Goal: Transaction & Acquisition: Purchase product/service

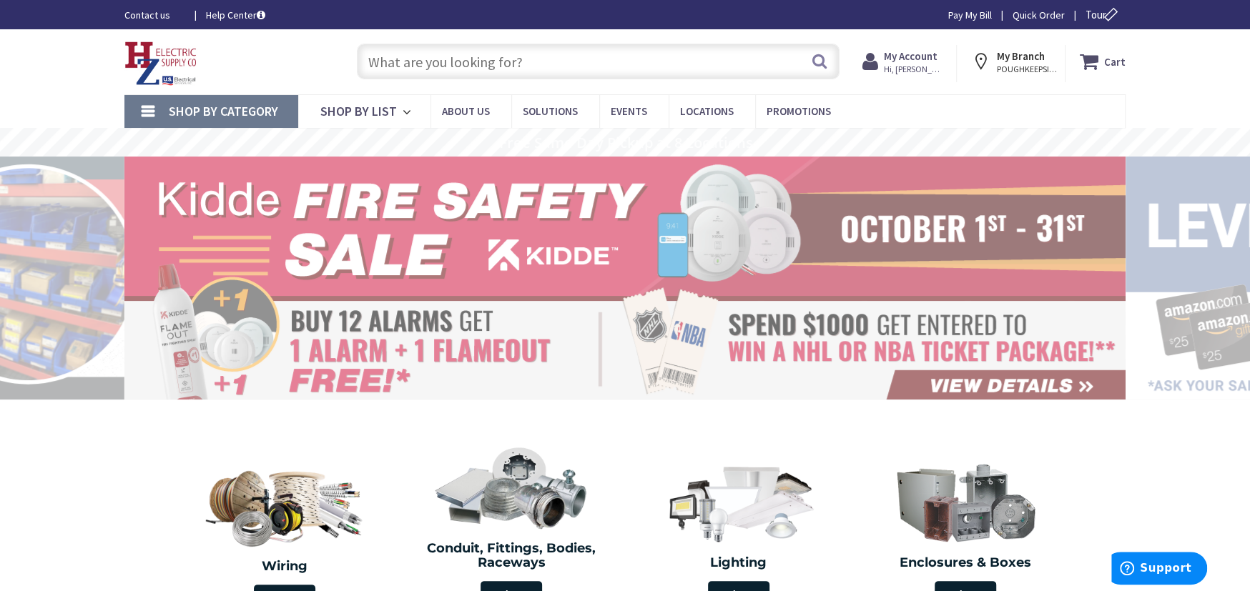
click at [917, 67] on span "Hi, [PERSON_NAME]" at bounding box center [914, 69] width 61 height 11
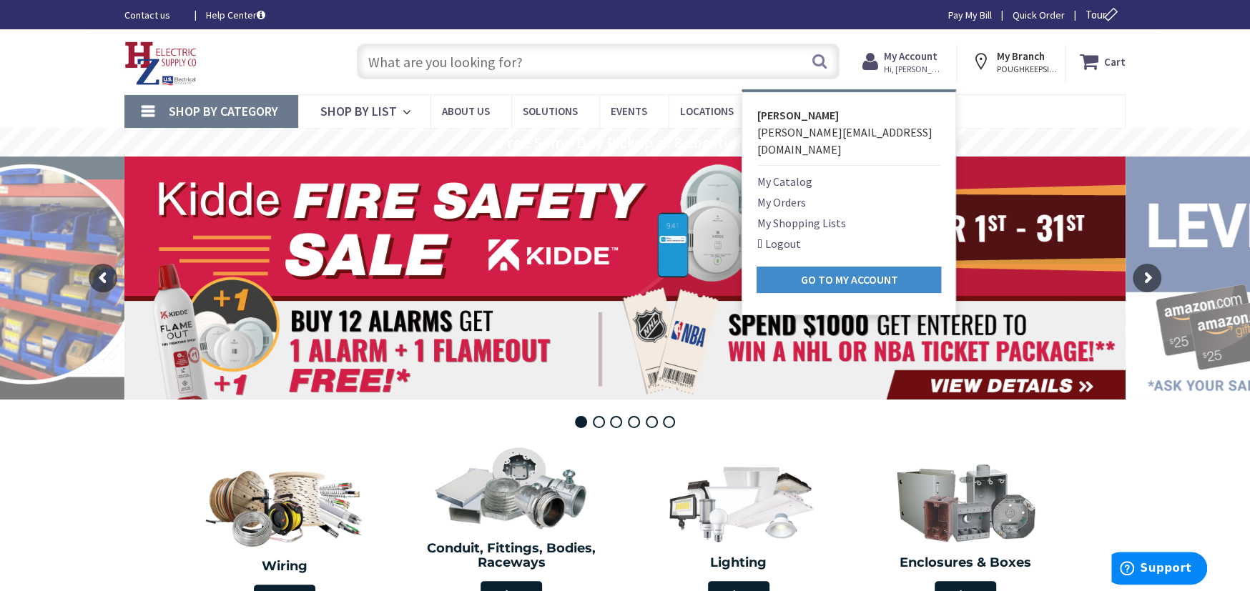
click at [229, 107] on span "Shop By Category" at bounding box center [223, 111] width 109 height 16
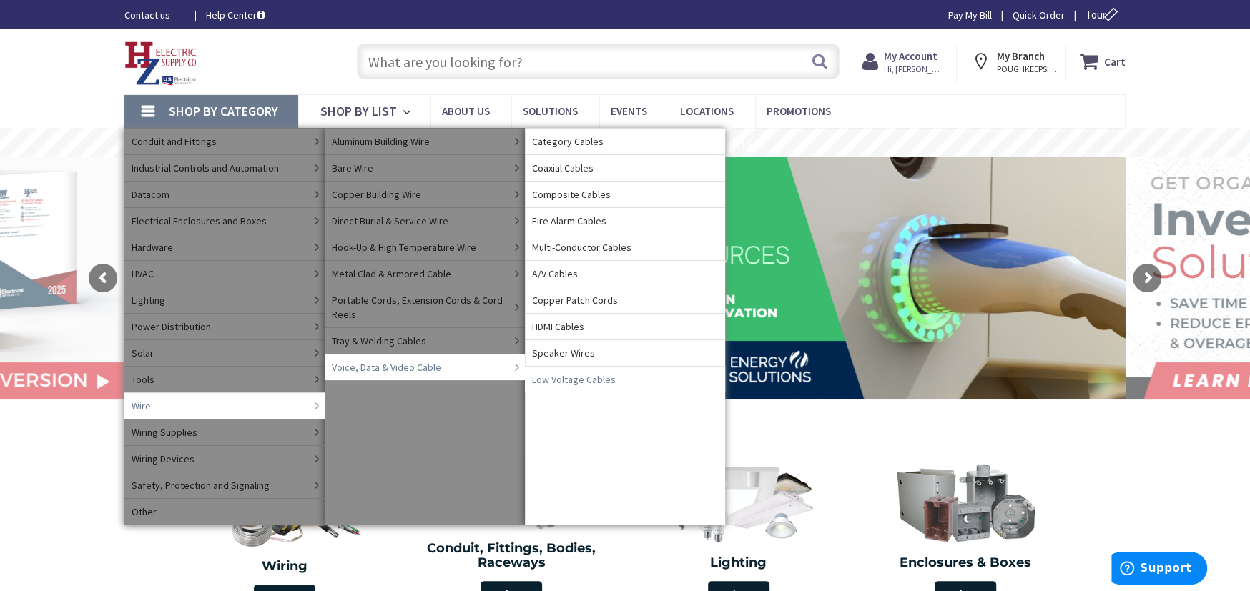
click at [553, 384] on span "Low Voltage Cables" at bounding box center [574, 380] width 84 height 14
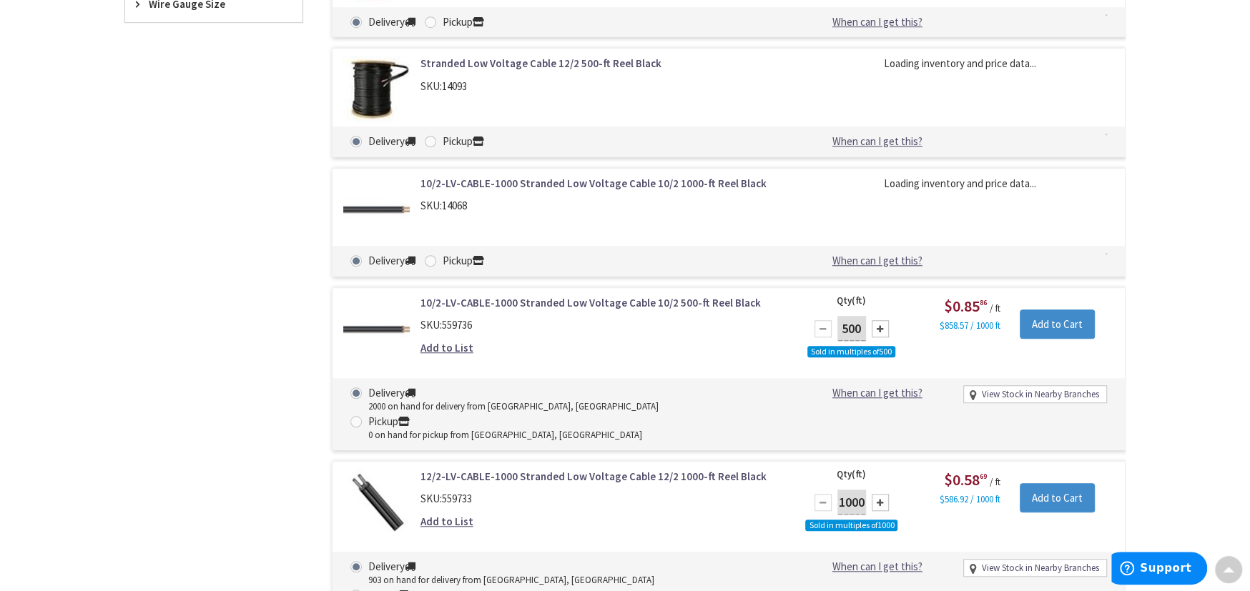
scroll to position [787, 0]
click at [430, 468] on link "12/2-LV-CABLE-1000 Stranded Low Voltage Cable 12/2 1000-ft Reel Black" at bounding box center [602, 475] width 364 height 15
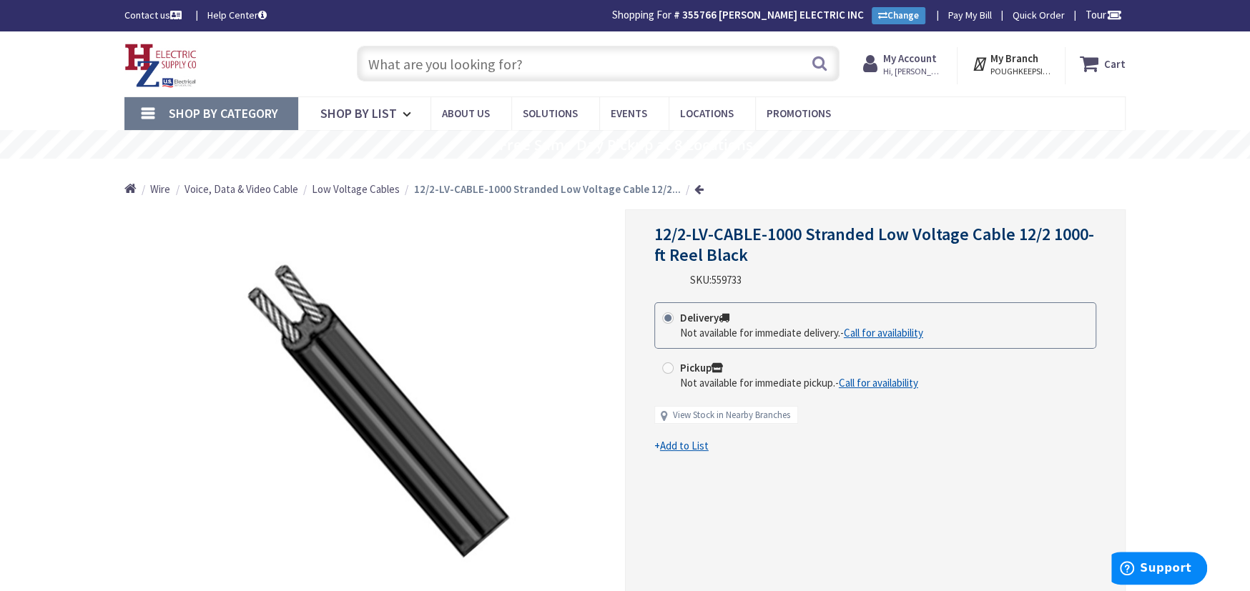
click at [379, 65] on input "text" at bounding box center [598, 64] width 483 height 36
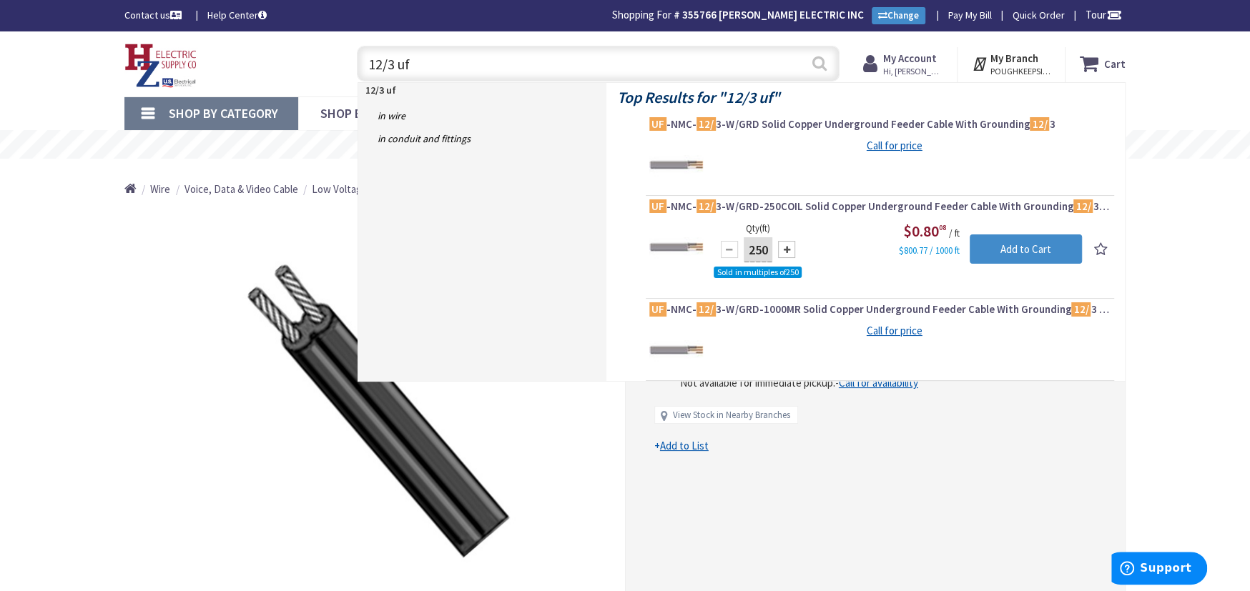
type input "12/3 uf"
click at [817, 66] on button "Search" at bounding box center [819, 63] width 19 height 32
